Goal: Use online tool/utility

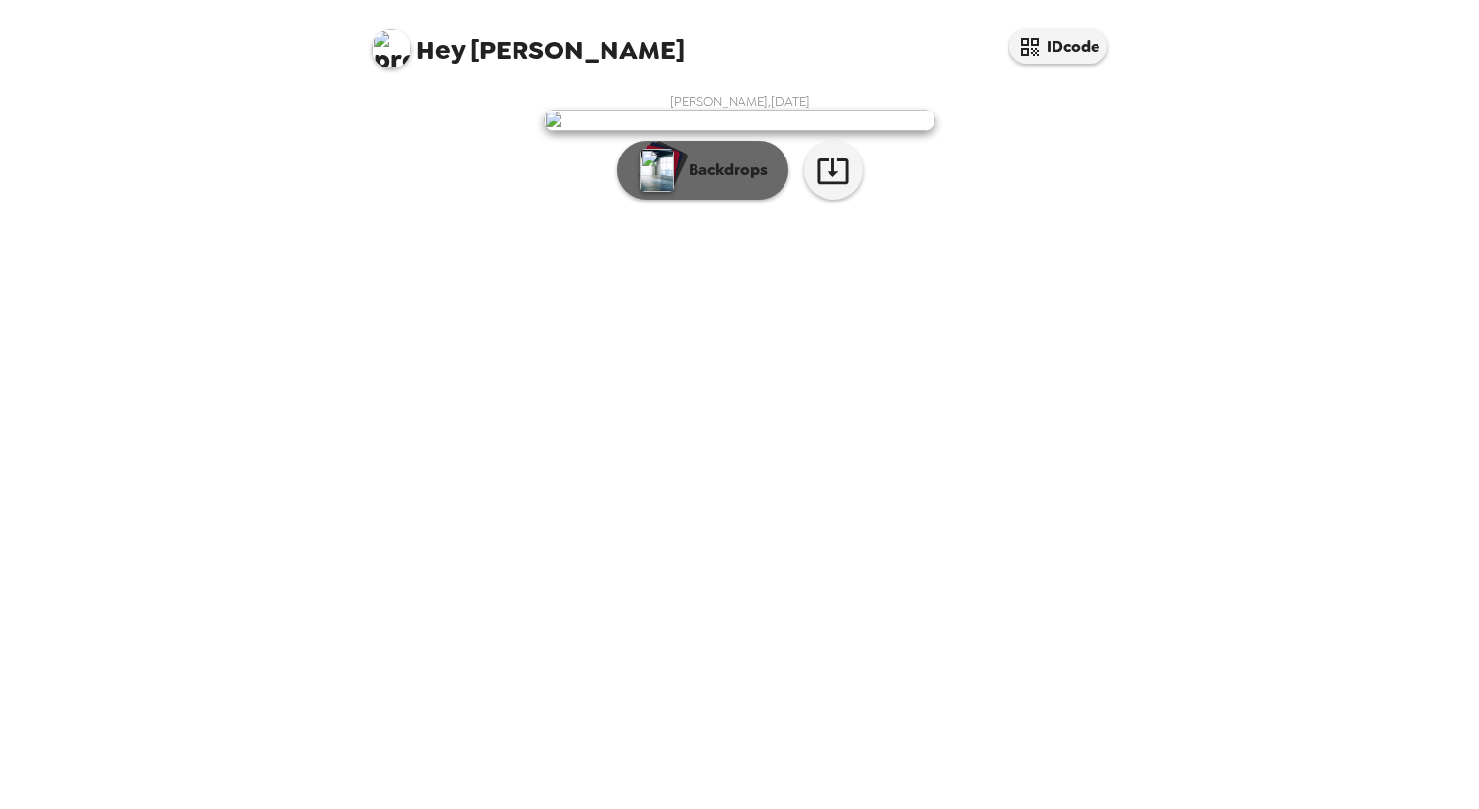
click at [686, 200] on button "Backdrops" at bounding box center [702, 170] width 171 height 59
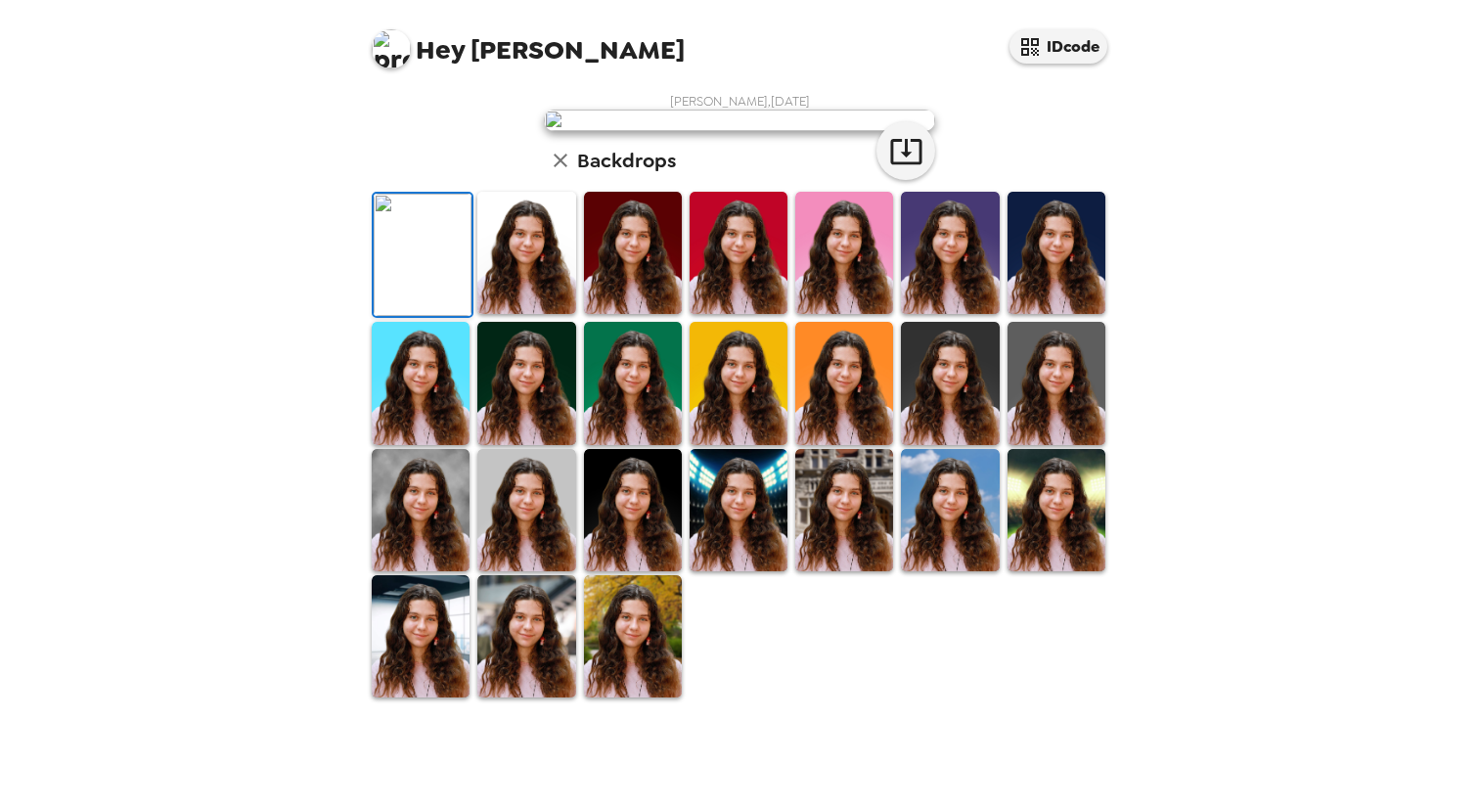
click at [646, 697] on img at bounding box center [633, 636] width 98 height 122
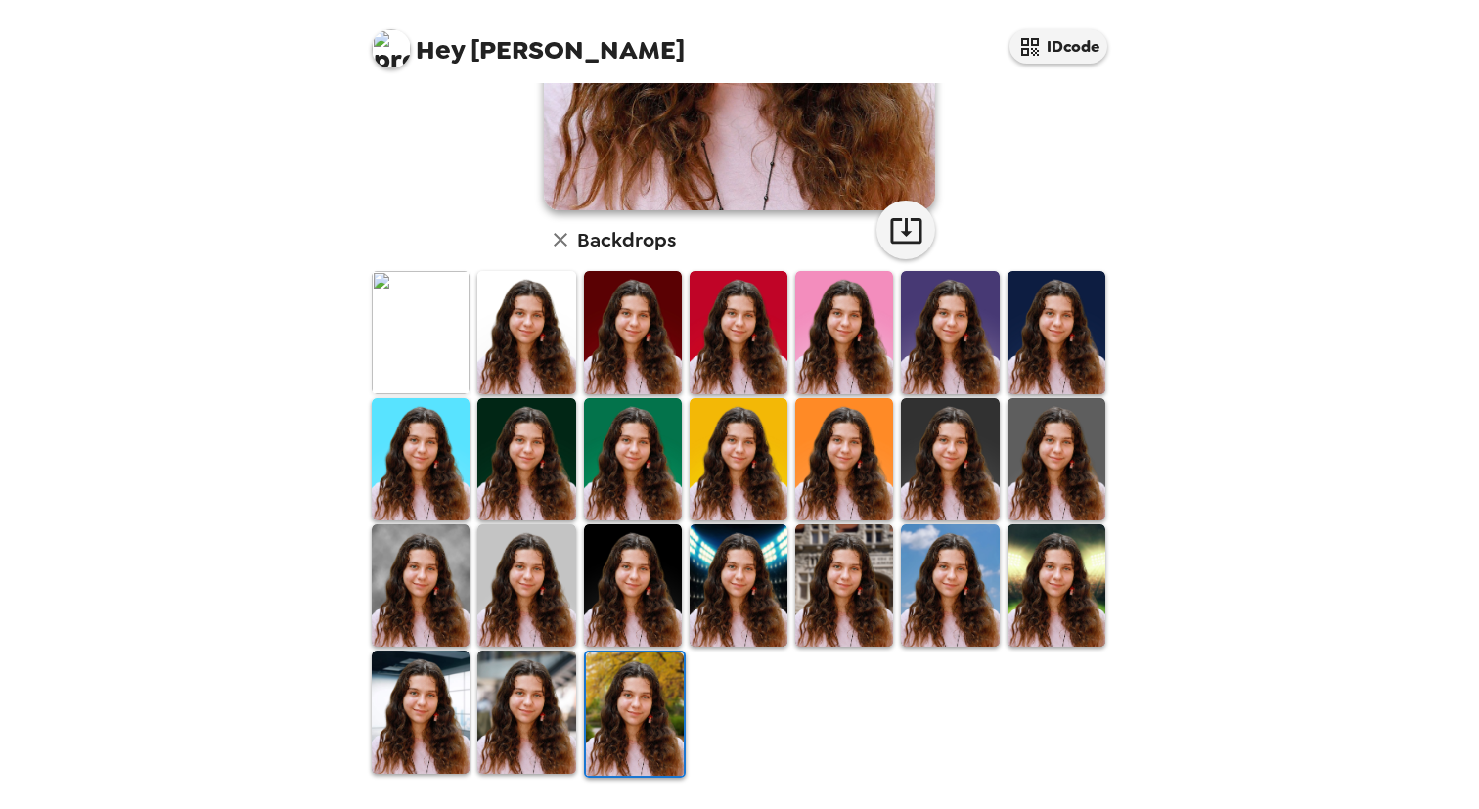
click at [552, 714] on img at bounding box center [526, 711] width 98 height 122
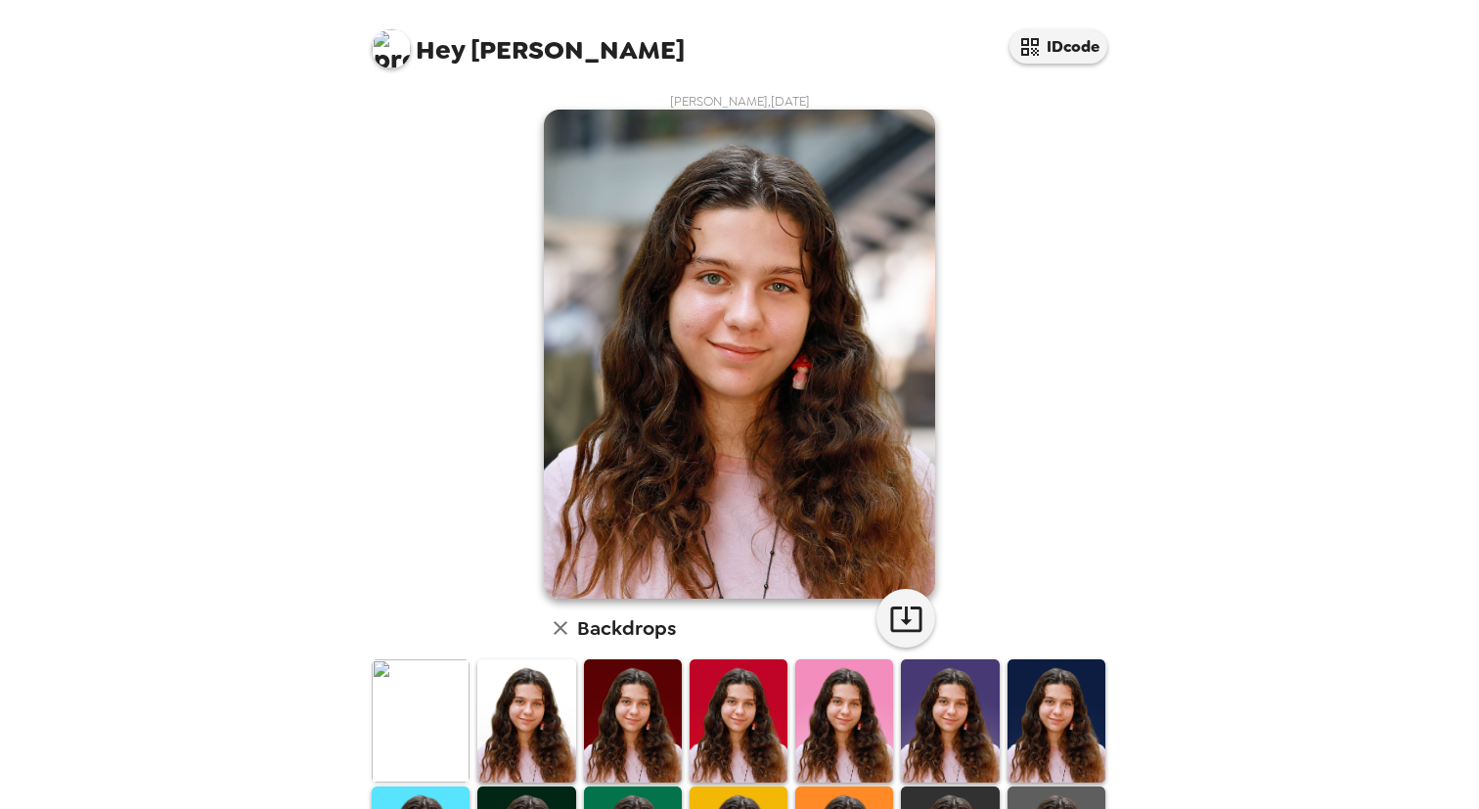
click at [729, 694] on img at bounding box center [739, 720] width 98 height 122
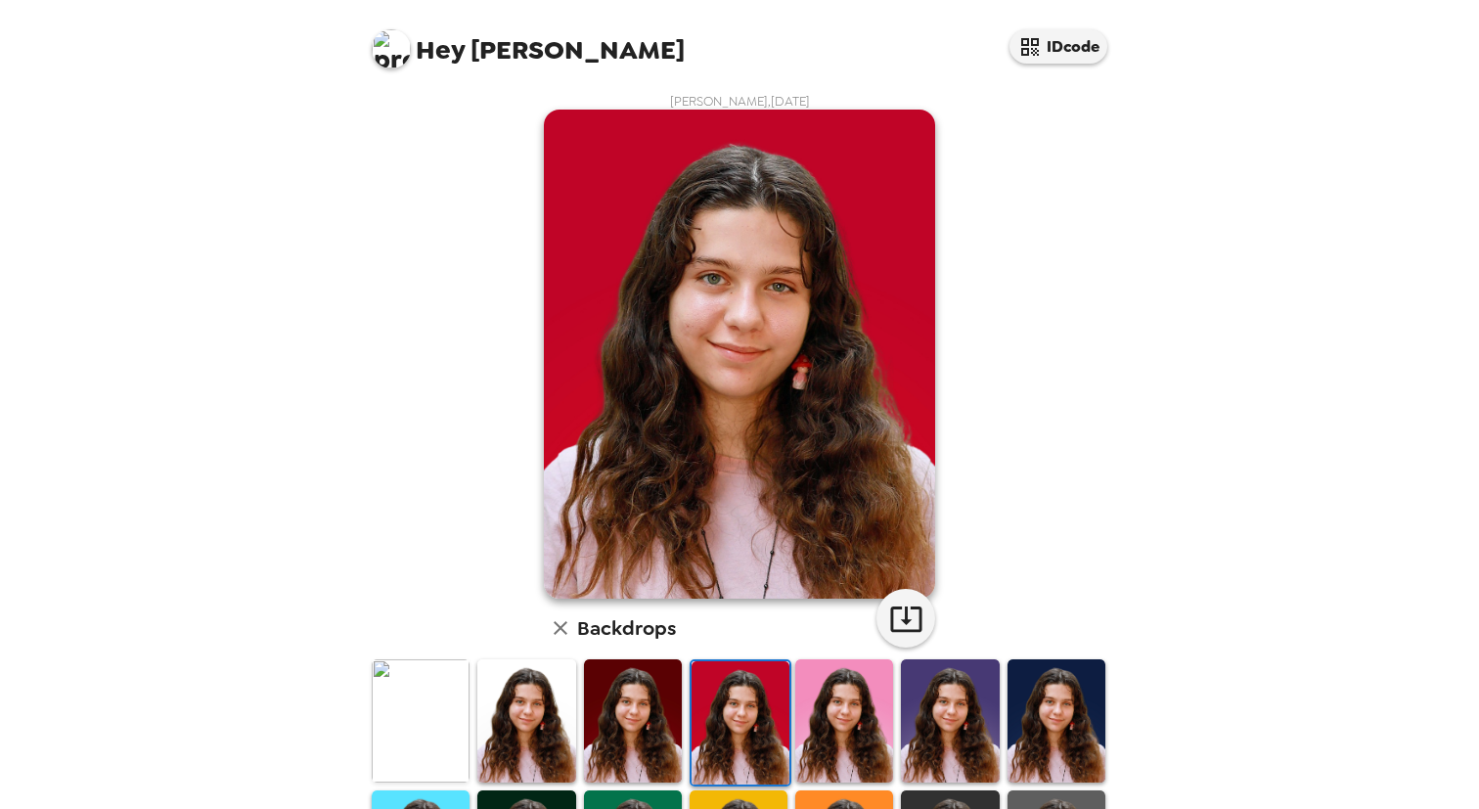
click at [902, 731] on img at bounding box center [950, 720] width 98 height 122
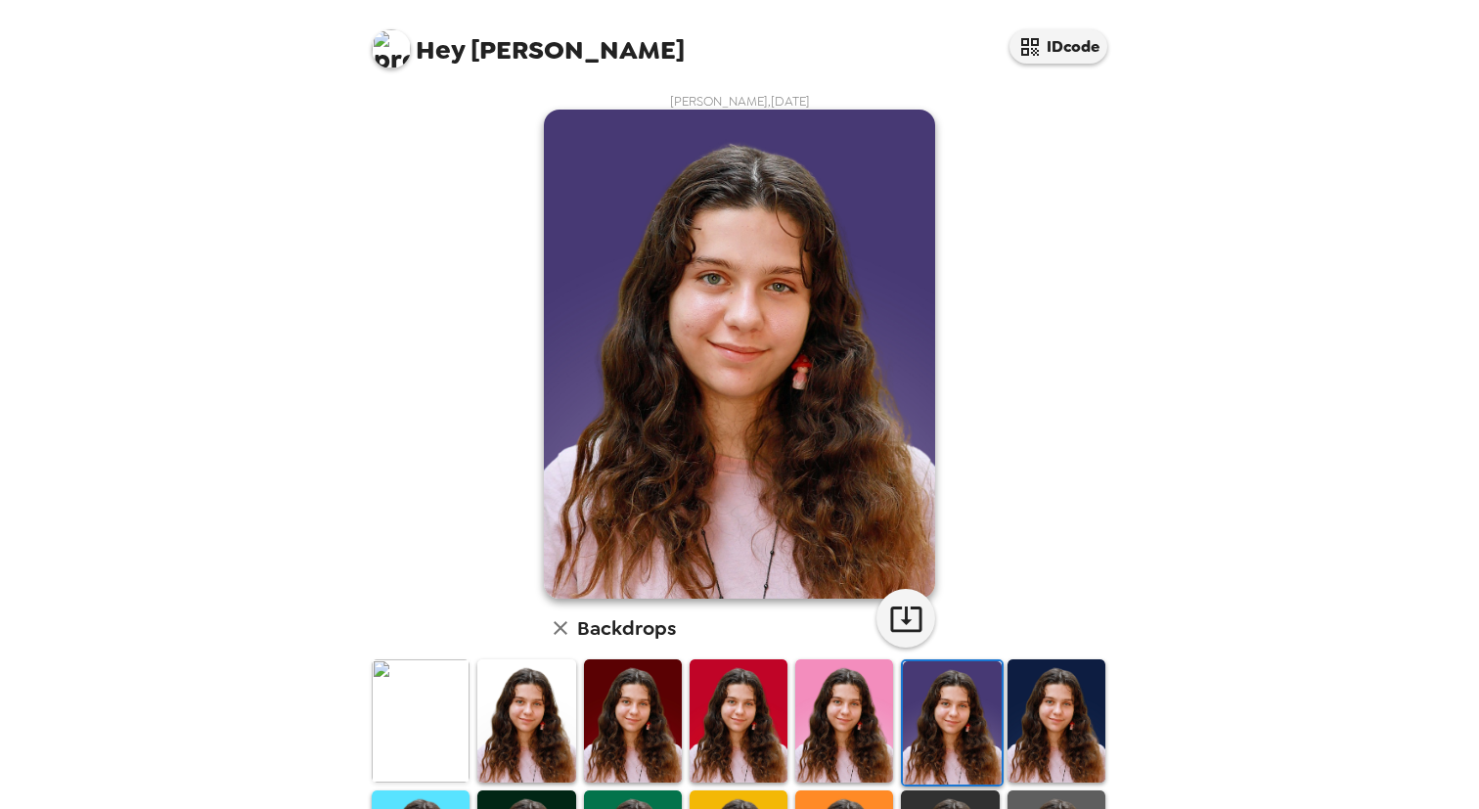
click at [1056, 744] on img at bounding box center [1056, 720] width 98 height 122
